Goal: Information Seeking & Learning: Learn about a topic

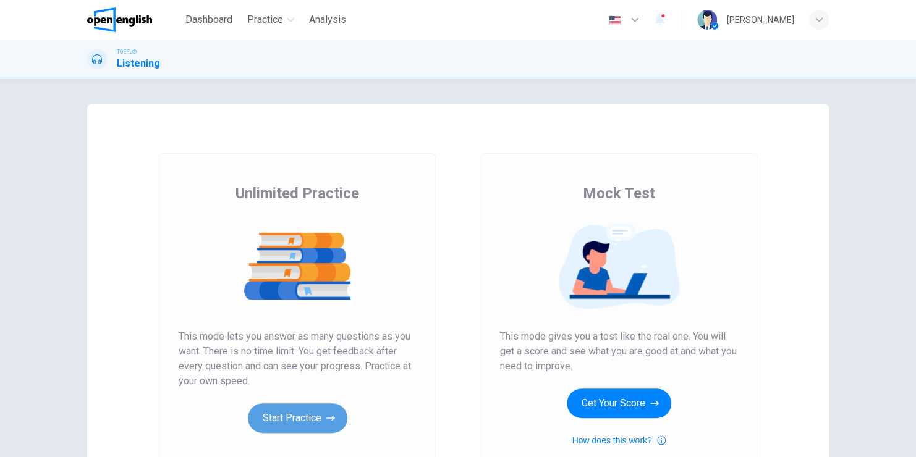
click at [273, 421] on button "Start Practice" at bounding box center [297, 419] width 99 height 30
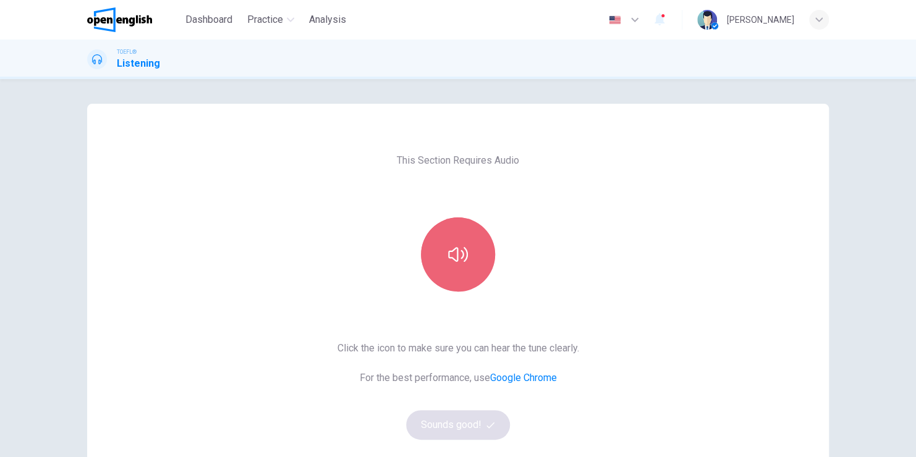
click at [459, 255] on icon "button" at bounding box center [458, 254] width 20 height 15
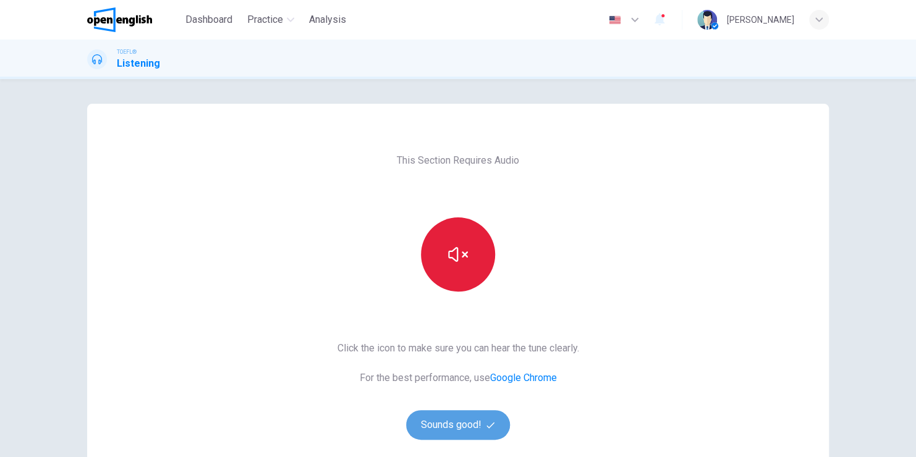
click at [446, 426] on button "Sounds good!" at bounding box center [458, 425] width 104 height 30
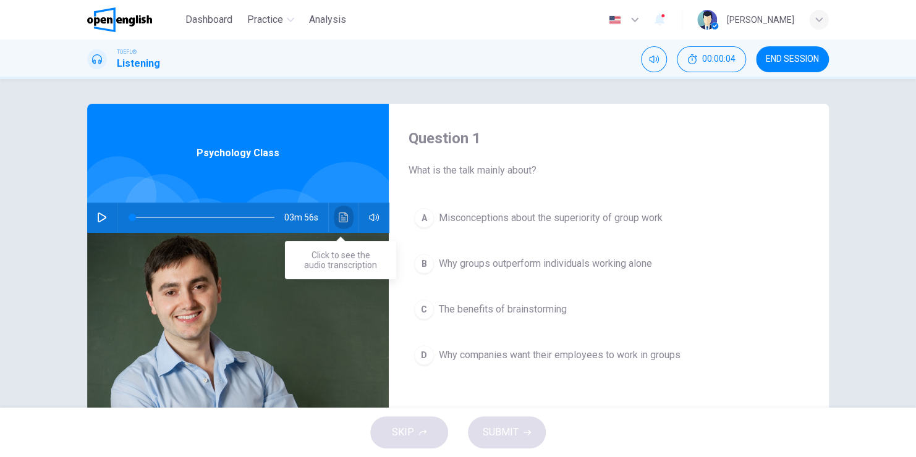
click at [340, 220] on icon "Click to see the audio transcription" at bounding box center [344, 218] width 10 height 10
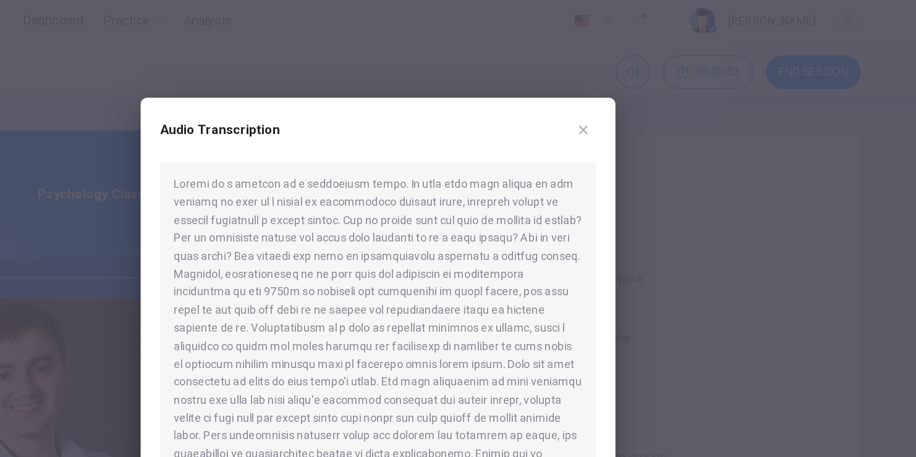
click at [334, 203] on button "Click to see the audio transcription" at bounding box center [344, 218] width 20 height 30
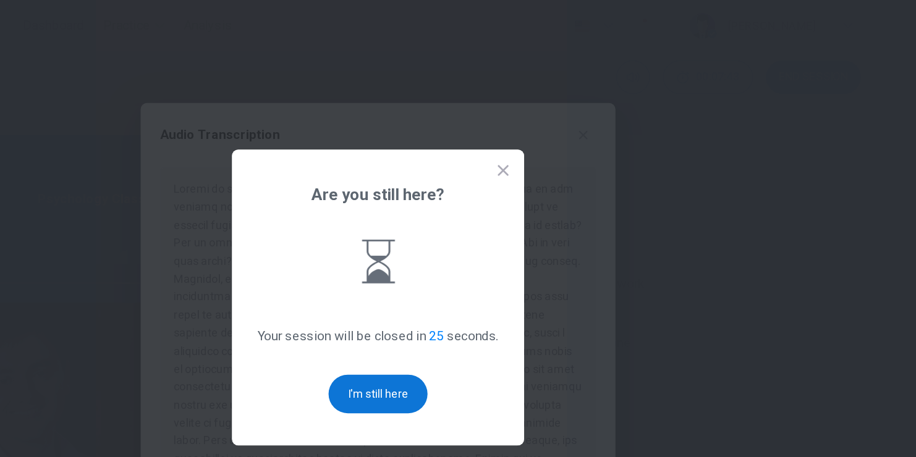
click at [467, 305] on button "I'm still here" at bounding box center [458, 303] width 76 height 30
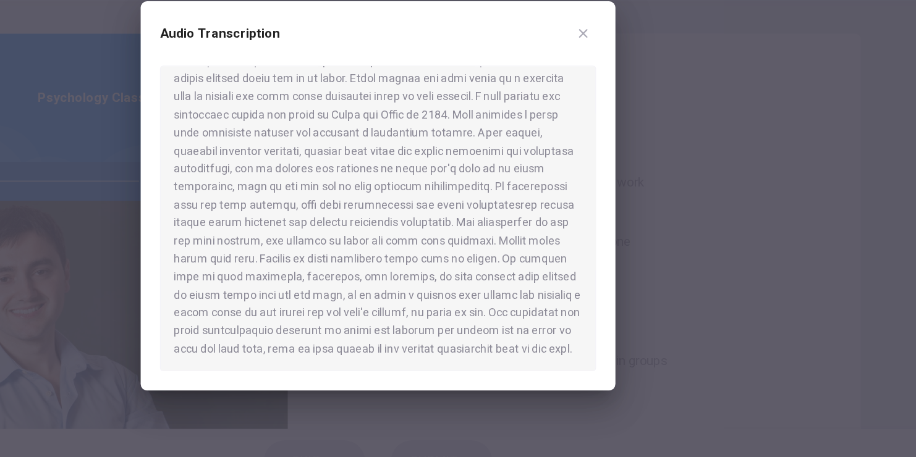
scroll to position [339, 0]
click at [506, 252] on div at bounding box center [457, 246] width 335 height 235
click at [351, 267] on div at bounding box center [457, 246] width 335 height 235
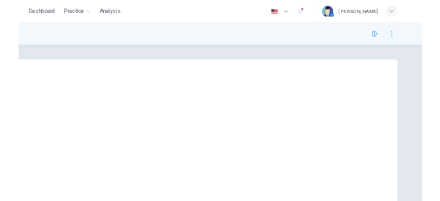
scroll to position [0, 0]
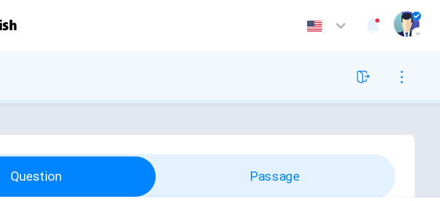
click at [179, 29] on div "Dashboard Practice Analysis English ** ​ [PERSON_NAME]" at bounding box center [220, 20] width 400 height 40
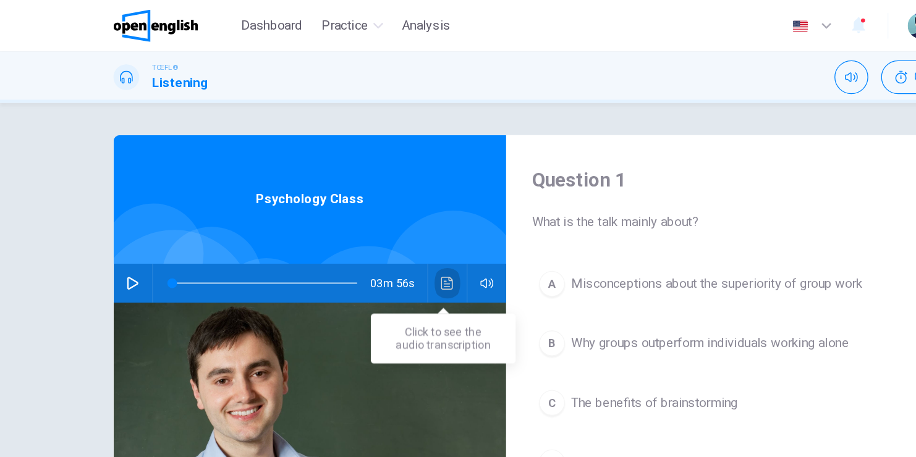
click at [341, 218] on icon "Click to see the audio transcription" at bounding box center [343, 218] width 9 height 10
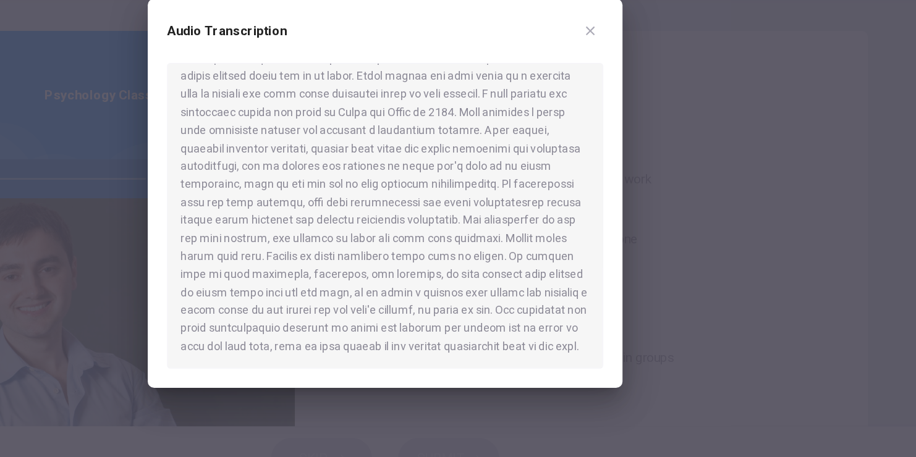
scroll to position [339, 0]
click at [614, 105] on icon "button" at bounding box center [616, 104] width 10 height 10
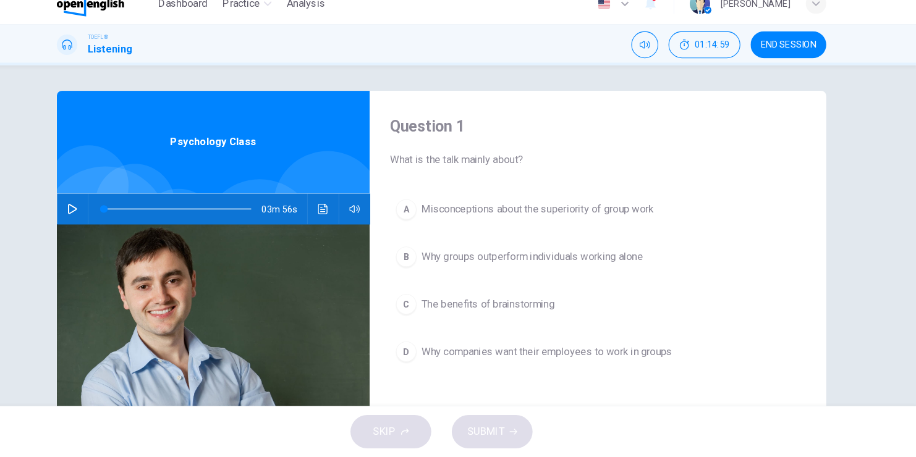
scroll to position [0, 0]
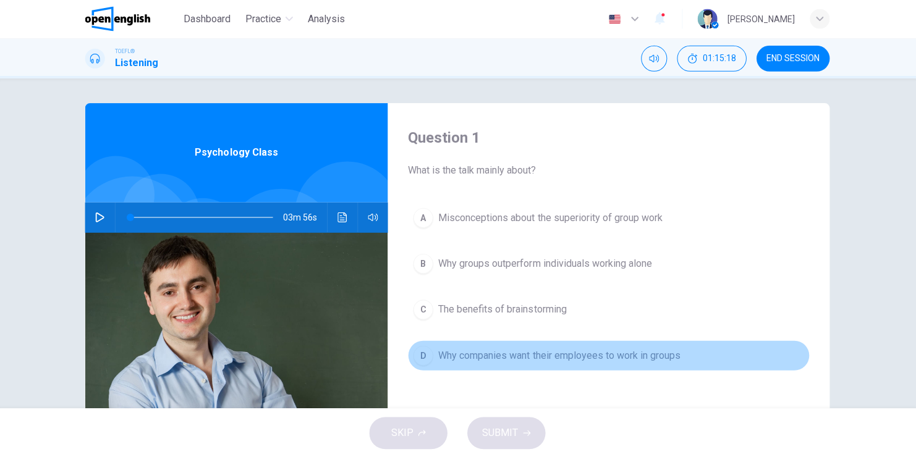
click at [478, 358] on span "Why companies want their employees to work in groups" at bounding box center [560, 355] width 242 height 15
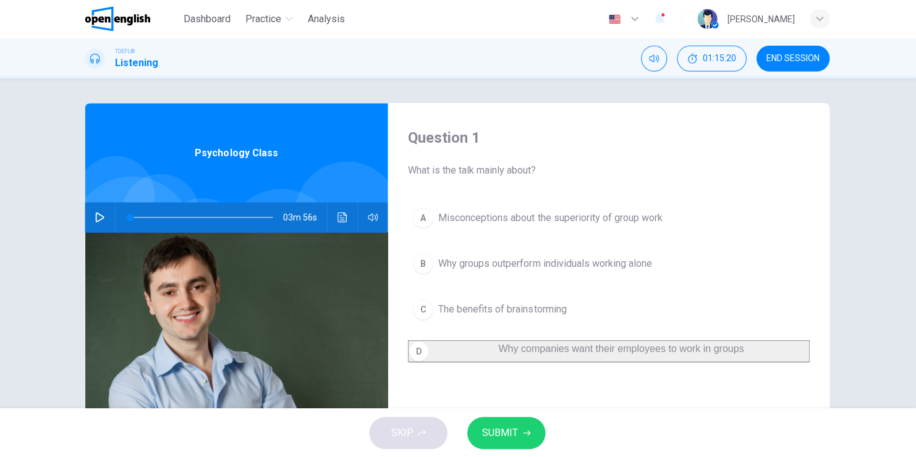
click at [517, 426] on button "SUBMIT" at bounding box center [507, 433] width 78 height 32
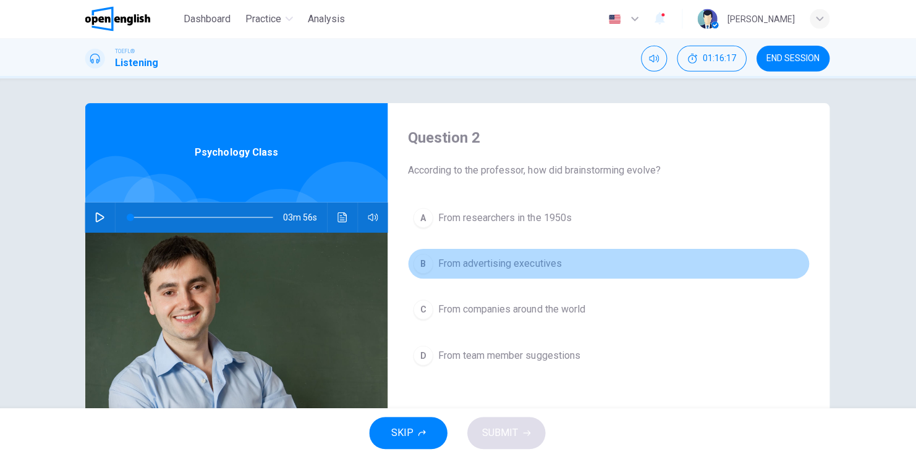
click at [465, 266] on span "From advertising executives" at bounding box center [500, 263] width 123 height 15
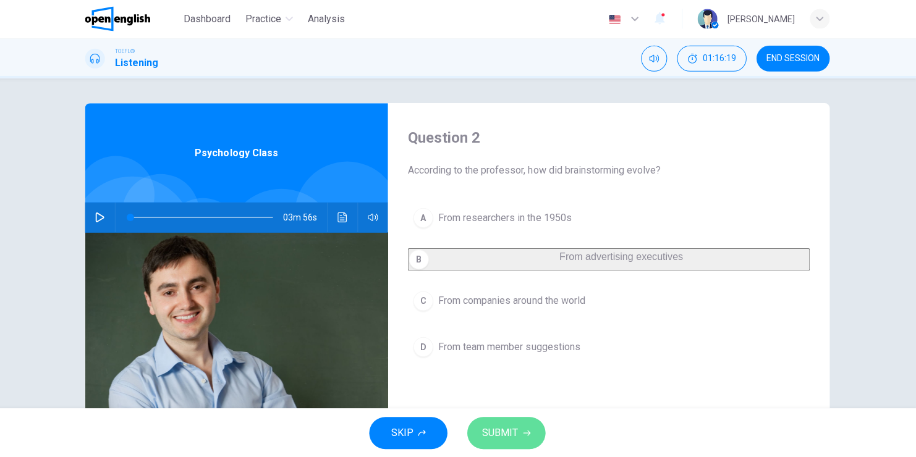
click at [507, 436] on span "SUBMIT" at bounding box center [501, 432] width 36 height 17
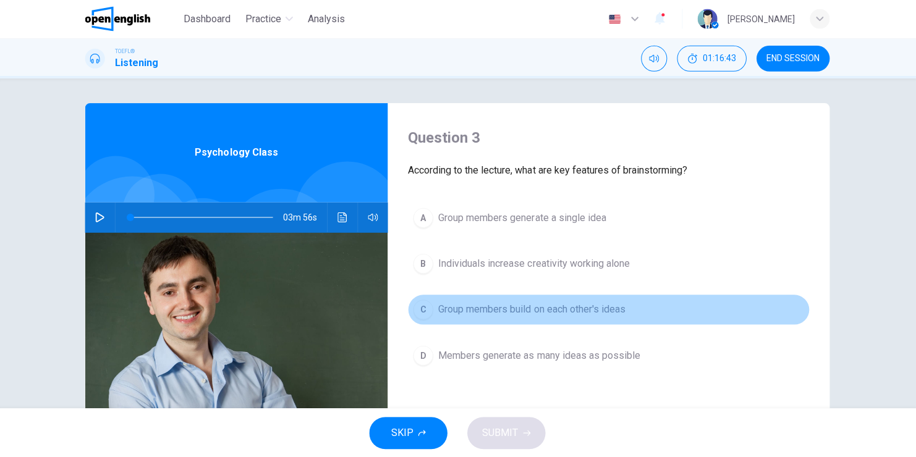
click at [461, 315] on span "Group members build on each other's ideas" at bounding box center [532, 309] width 187 height 15
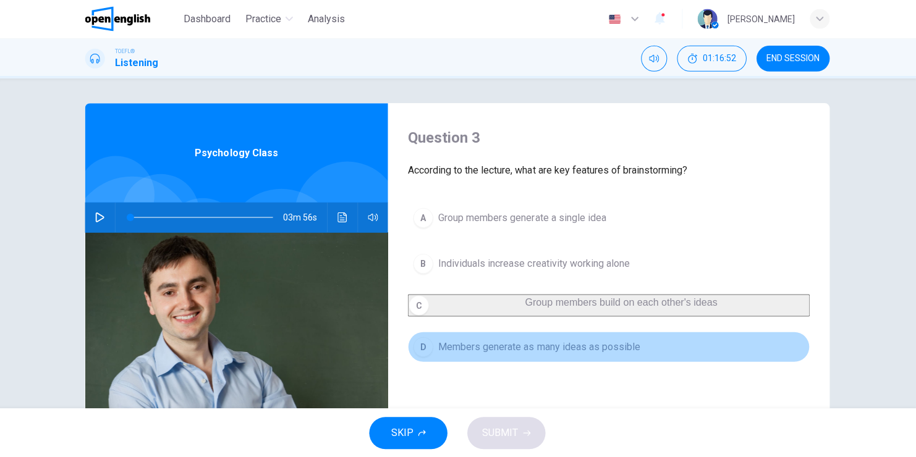
click at [505, 354] on span "Members generate as many ideas as possible" at bounding box center [539, 346] width 201 height 15
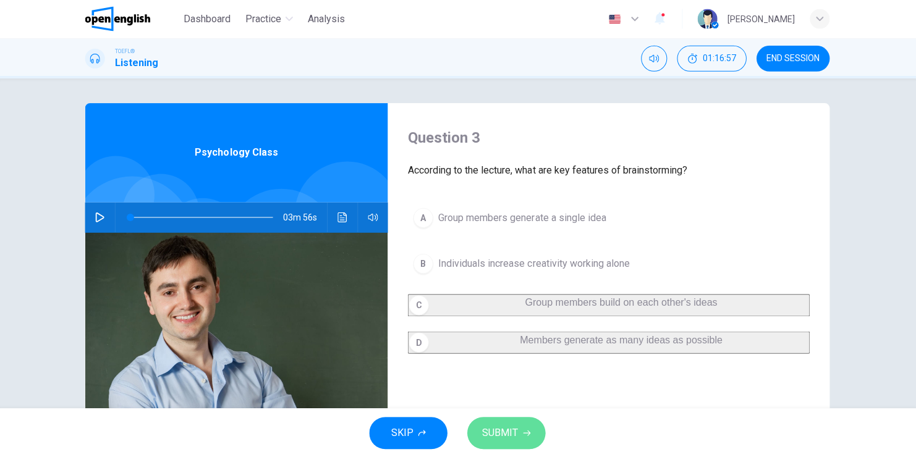
click at [508, 426] on span "SUBMIT" at bounding box center [501, 432] width 36 height 17
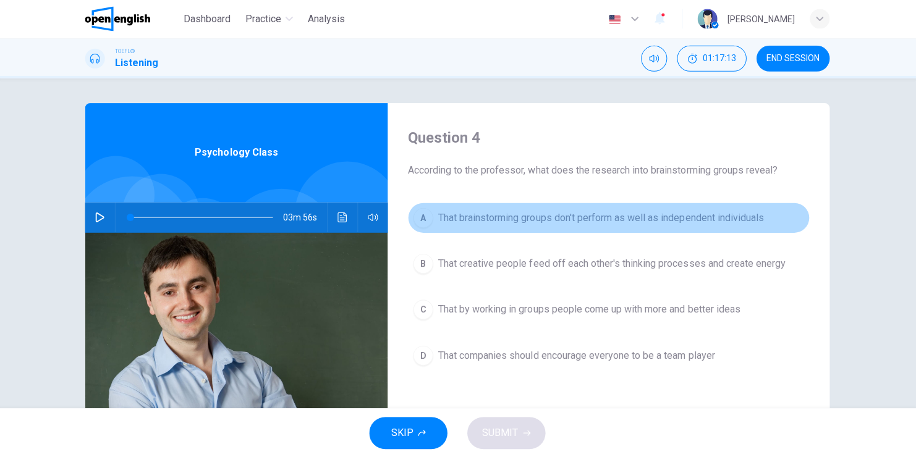
click at [578, 218] on span "That brainstorming groups don't perform as well as independent individuals" at bounding box center [601, 218] width 324 height 15
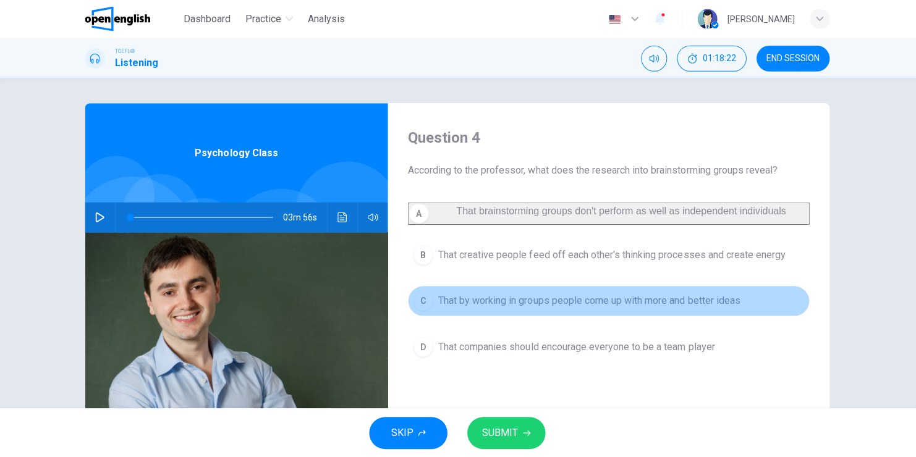
click at [493, 308] on span "That by working in groups people come up with more and better ideas" at bounding box center [589, 301] width 301 height 15
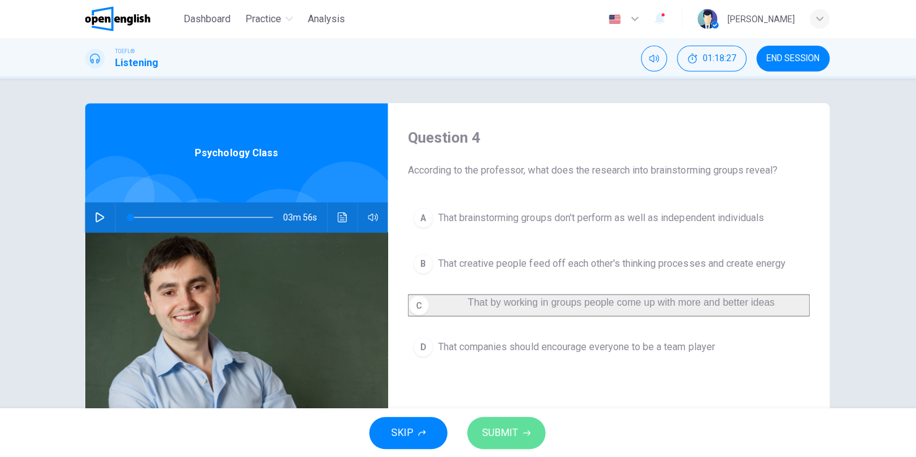
click at [510, 441] on button "SUBMIT" at bounding box center [507, 433] width 78 height 32
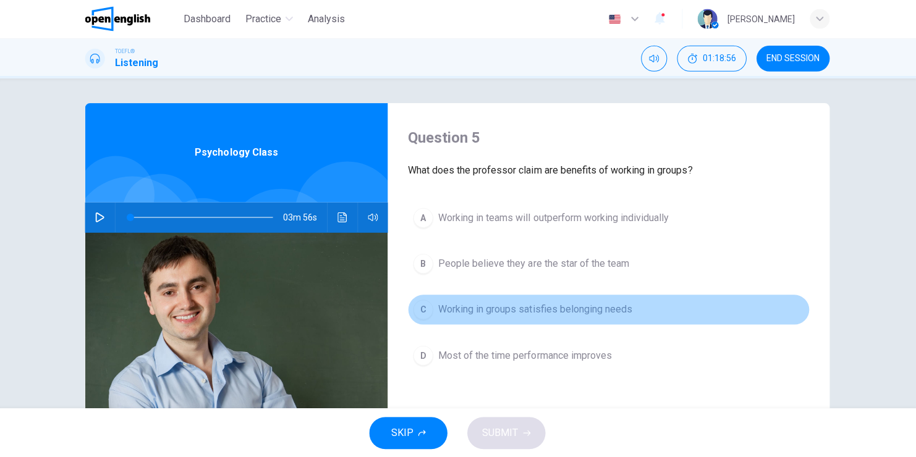
click at [481, 313] on span "Working in groups satisfies belonging needs" at bounding box center [535, 309] width 193 height 15
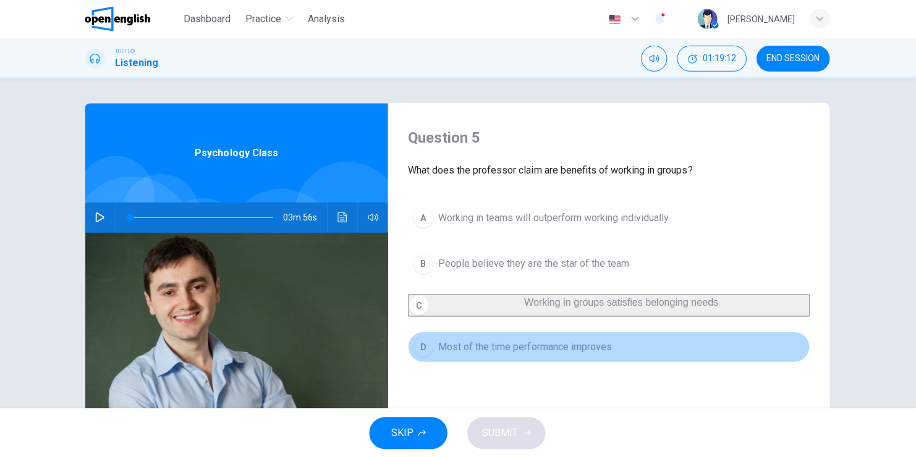
click at [480, 354] on span "Most of the time performance improves" at bounding box center [525, 346] width 173 height 15
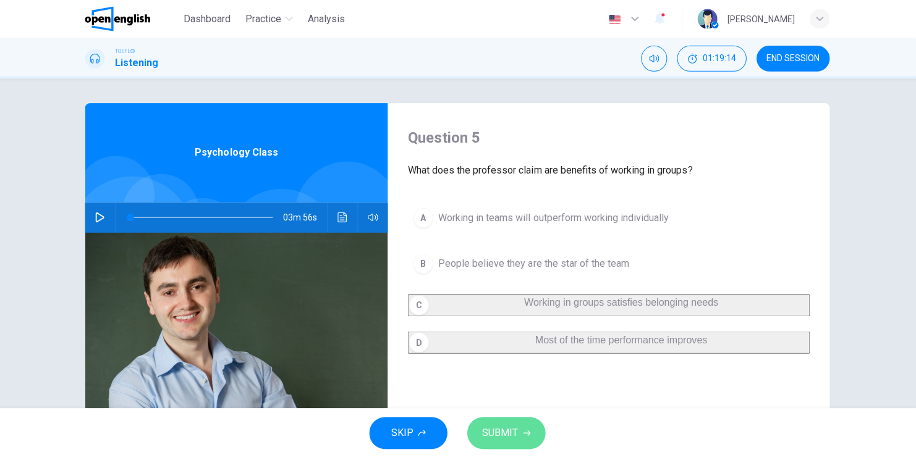
click at [504, 425] on span "SUBMIT" at bounding box center [501, 432] width 36 height 17
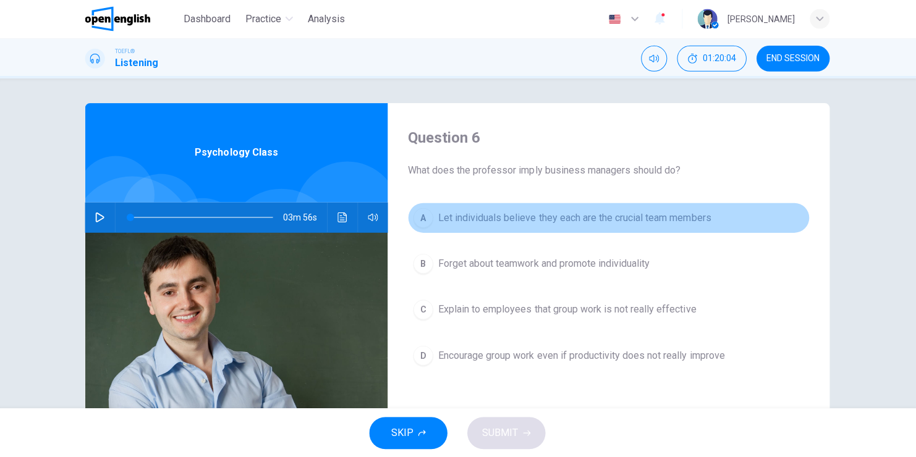
click at [489, 218] on span "Let individuals believe they each are the crucial team members" at bounding box center [575, 218] width 272 height 15
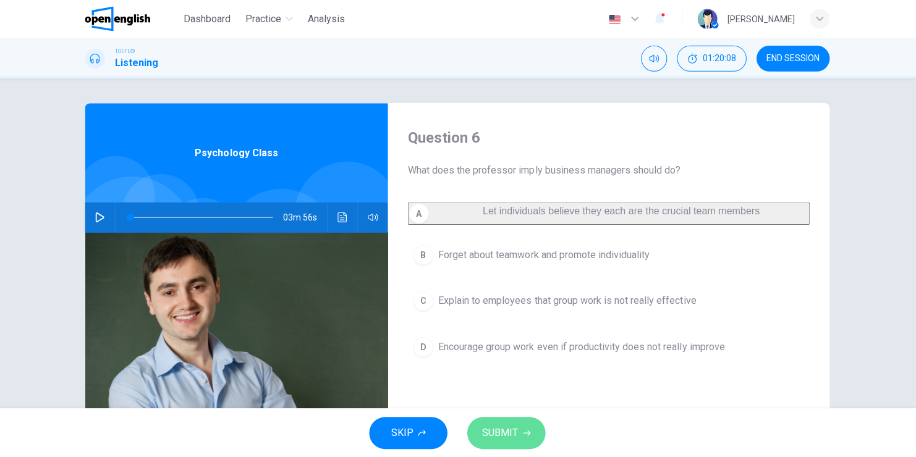
click at [512, 431] on span "SUBMIT" at bounding box center [501, 432] width 36 height 17
